Goal: Information Seeking & Learning: Learn about a topic

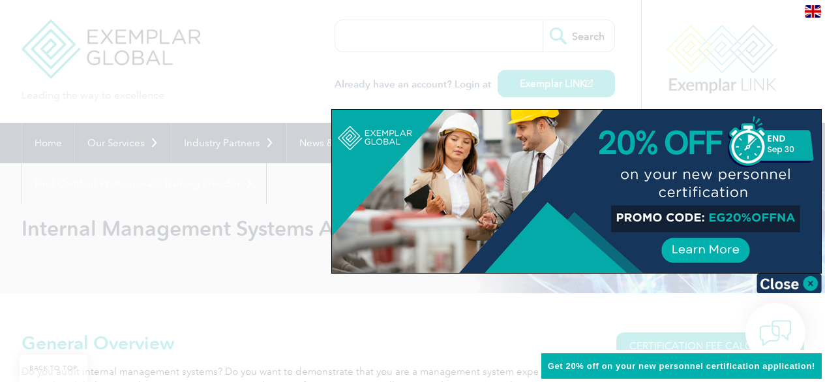
scroll to position [783, 0]
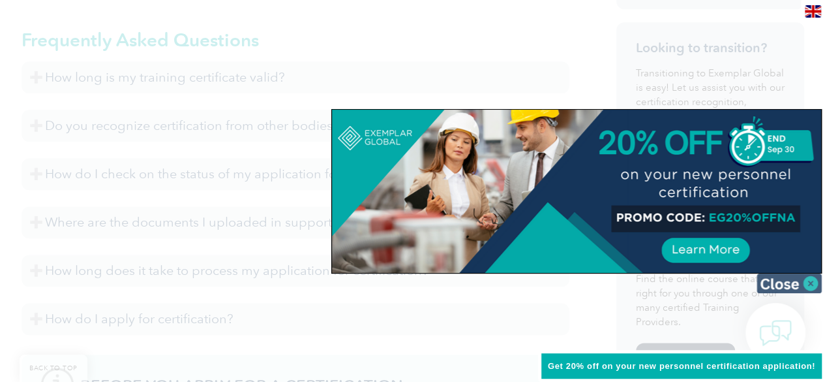
click at [775, 284] on img at bounding box center [789, 283] width 65 height 20
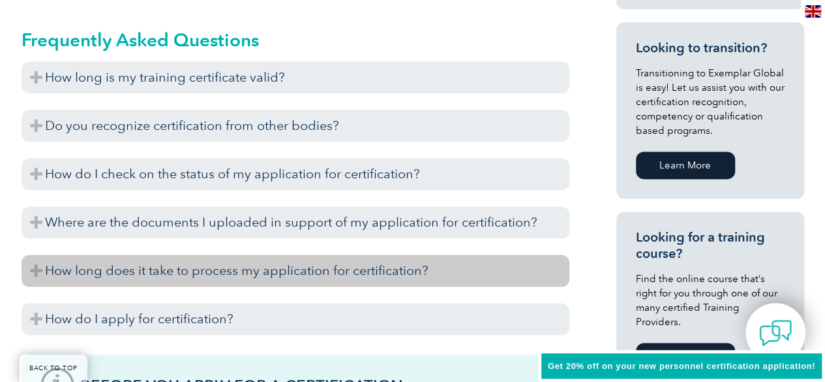
click at [180, 266] on h3 "How long does it take to process my application for certification?" at bounding box center [296, 270] width 548 height 32
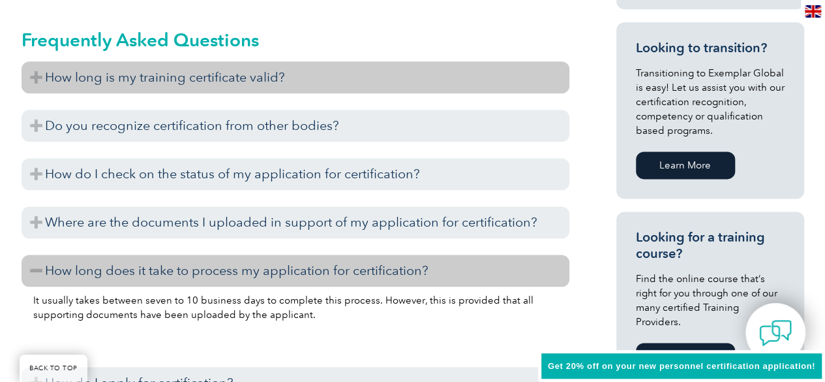
click at [218, 80] on h3 "How long is my training certificate valid?" at bounding box center [296, 77] width 548 height 32
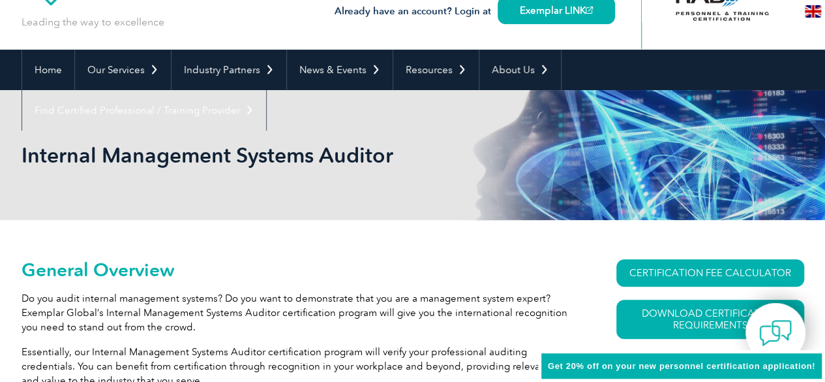
scroll to position [65, 0]
